Goal: Information Seeking & Learning: Learn about a topic

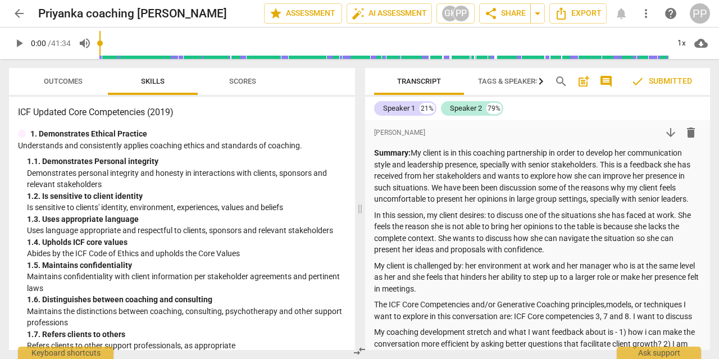
click at [57, 80] on span "Outcomes" at bounding box center [63, 81] width 39 height 8
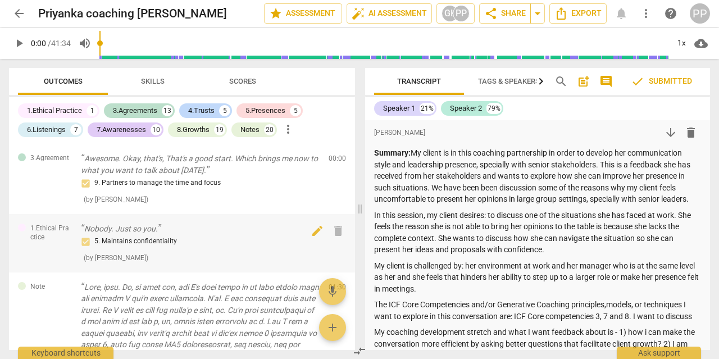
click at [140, 230] on p "Nobody. Just so you." at bounding box center [200, 229] width 239 height 12
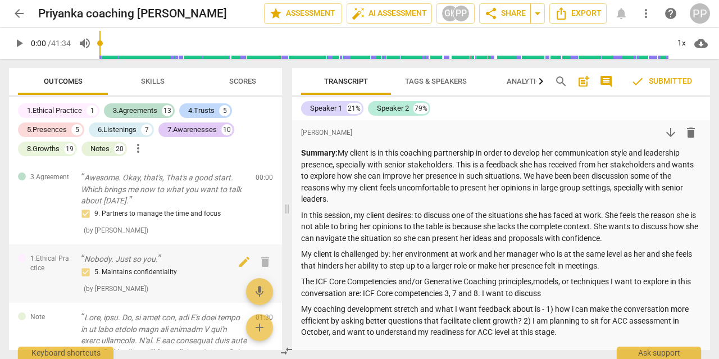
scroll to position [1423, 0]
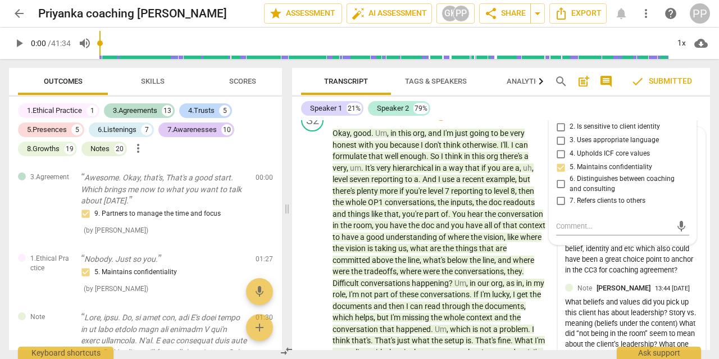
click at [671, 256] on div "This is a very rich both context/story and identify/who is the client in the re…" at bounding box center [631, 212] width 133 height 126
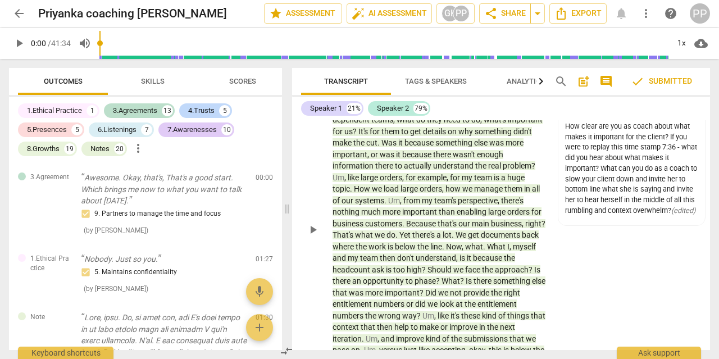
scroll to position [2783, 0]
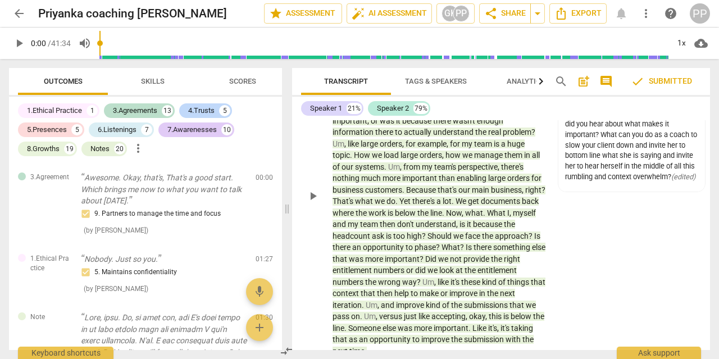
click at [362, 301] on span "iteration" at bounding box center [347, 305] width 29 height 9
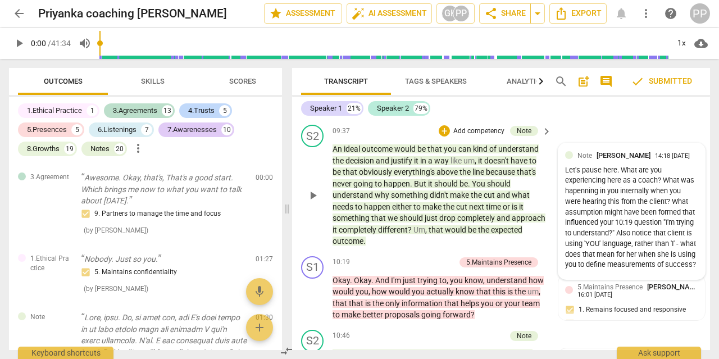
scroll to position [3088, 0]
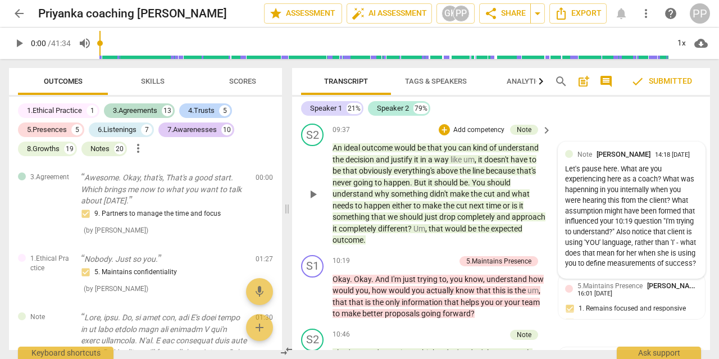
click at [618, 164] on div "Let's pause here. What are you experiencing here as a coach? What was hapenning…" at bounding box center [631, 217] width 133 height 106
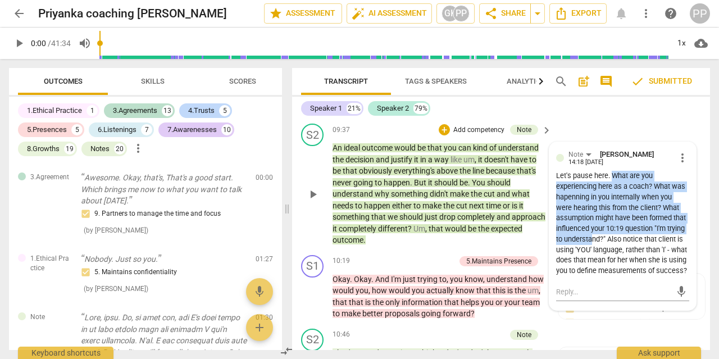
drag, startPoint x: 612, startPoint y: 165, endPoint x: 594, endPoint y: 229, distance: 66.5
click at [594, 229] on div "Let's pause here. What are you experiencing here as a coach? What was hapenning…" at bounding box center [622, 224] width 133 height 106
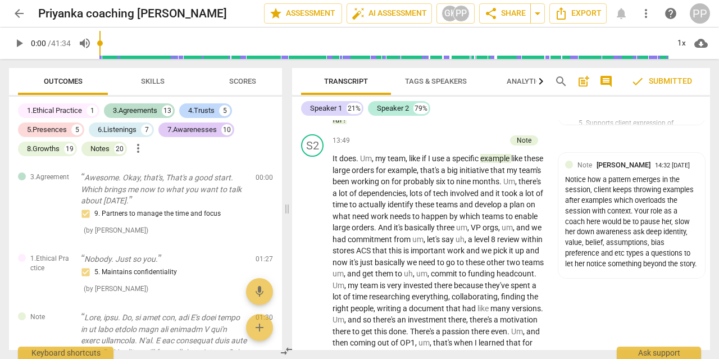
scroll to position [3741, 0]
click at [605, 210] on div "Notice how a pattern emerges in the session, client keeps throwing examples aft…" at bounding box center [631, 222] width 133 height 95
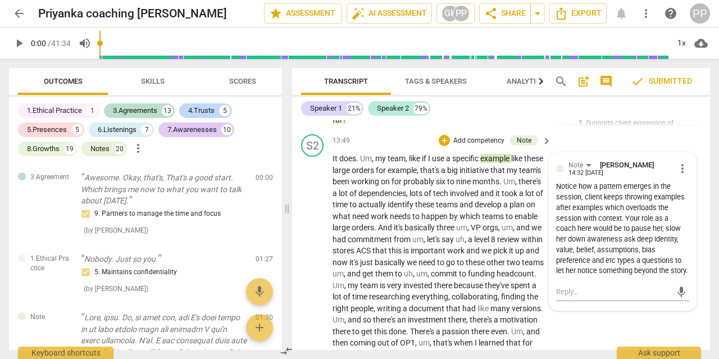
click at [586, 333] on div "S2 play_arrow pause 13:49 + Add competency Note keyboard_arrow_right It does . …" at bounding box center [501, 357] width 418 height 454
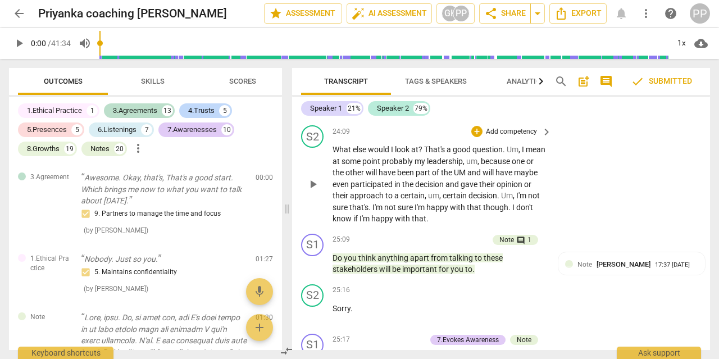
scroll to position [6244, 0]
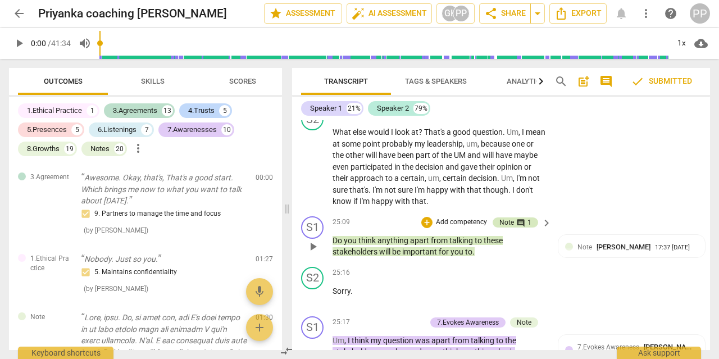
click at [510, 217] on div "Note" at bounding box center [506, 222] width 15 height 10
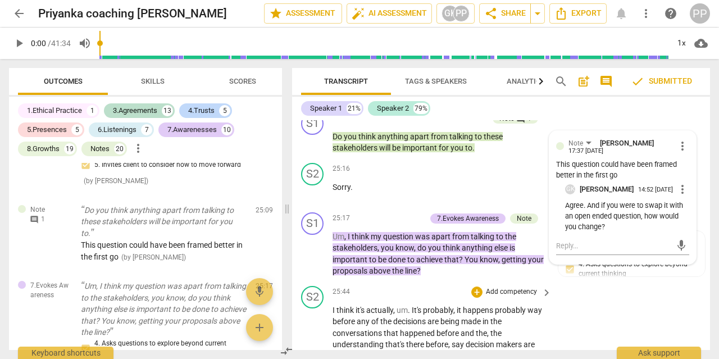
scroll to position [6349, 0]
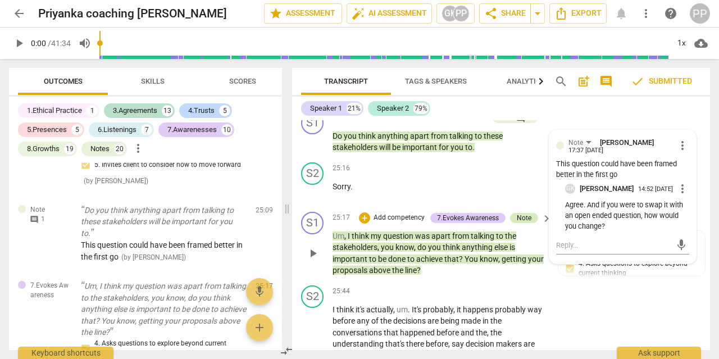
click at [521, 213] on div "Note" at bounding box center [524, 218] width 15 height 10
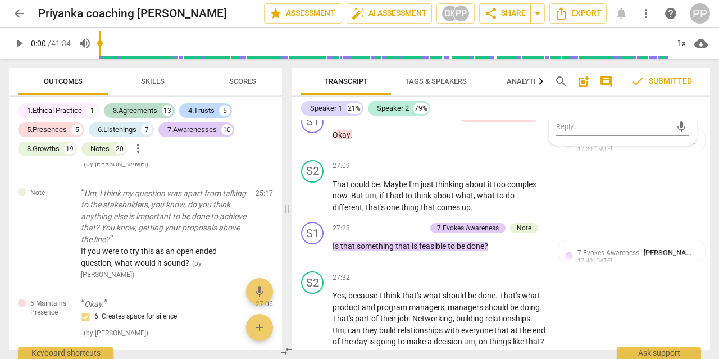
scroll to position [6758, 0]
click at [523, 223] on div "Note" at bounding box center [524, 228] width 15 height 10
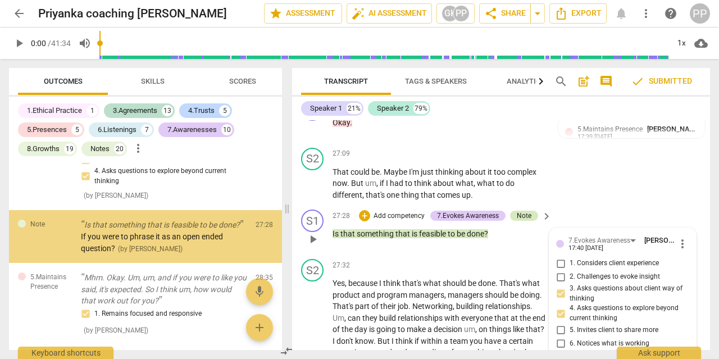
scroll to position [0, 0]
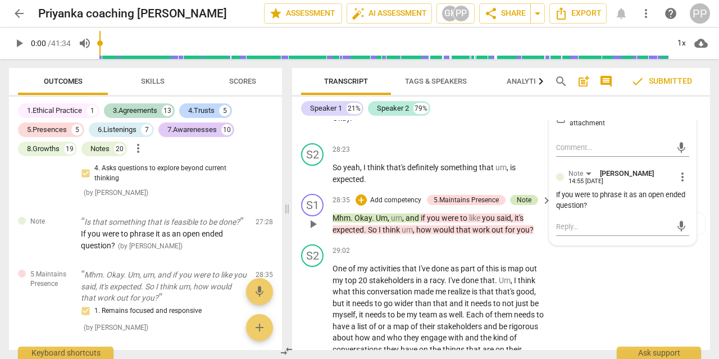
click at [529, 195] on div "Note" at bounding box center [524, 200] width 15 height 10
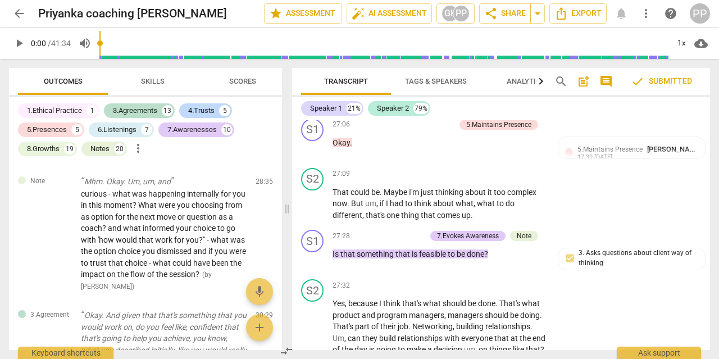
scroll to position [6750, 0]
click at [522, 231] on div "Note" at bounding box center [524, 236] width 15 height 10
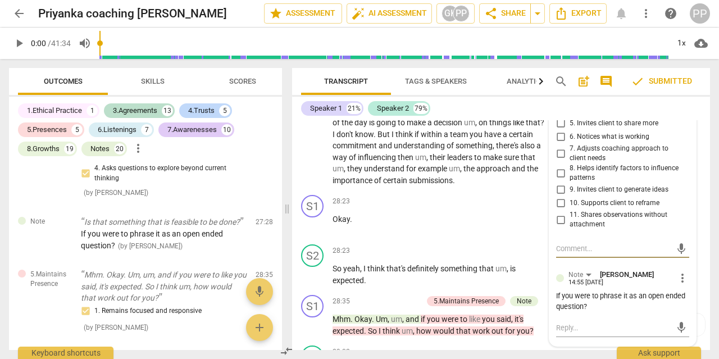
scroll to position [6989, 0]
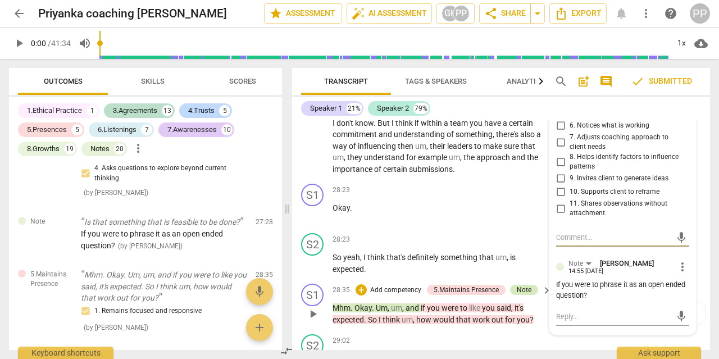
click at [524, 285] on div "Note" at bounding box center [524, 290] width 15 height 10
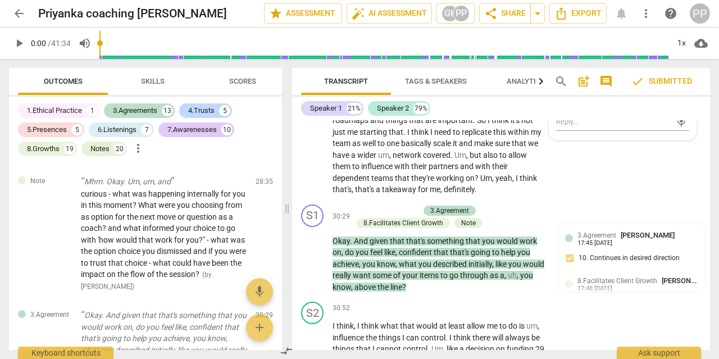
scroll to position [7319, 0]
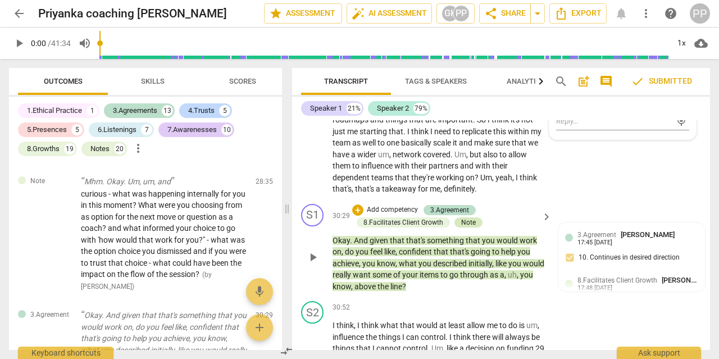
click at [470, 217] on div "Note" at bounding box center [468, 222] width 15 height 10
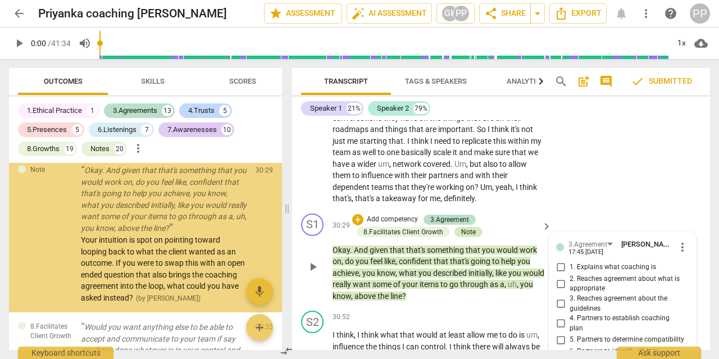
scroll to position [7309, 0]
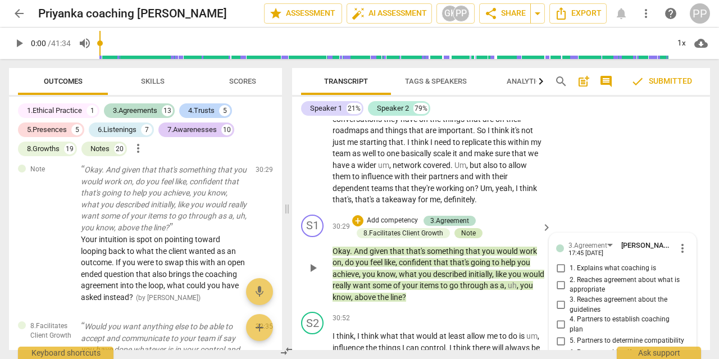
click at [468, 228] on div "Note" at bounding box center [468, 233] width 15 height 10
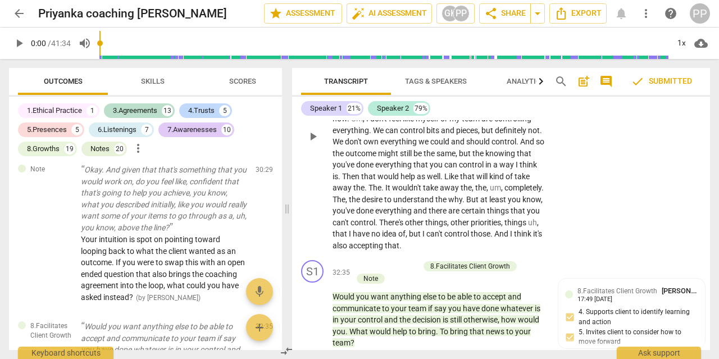
scroll to position [7630, 0]
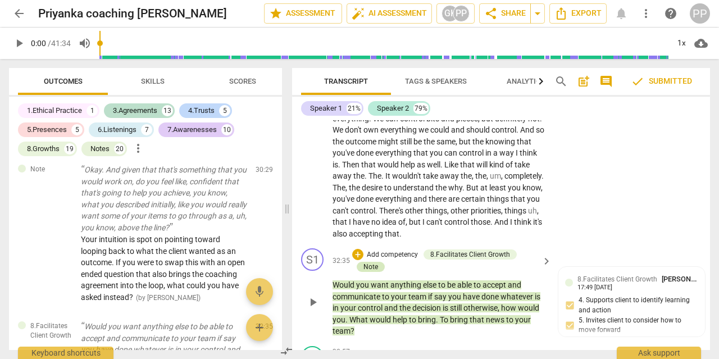
click at [368, 262] on div "Note" at bounding box center [370, 267] width 15 height 10
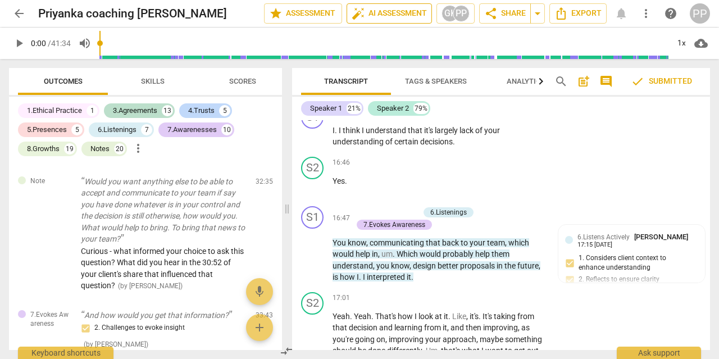
scroll to position [4319, 0]
